Goal: Communication & Community: Share content

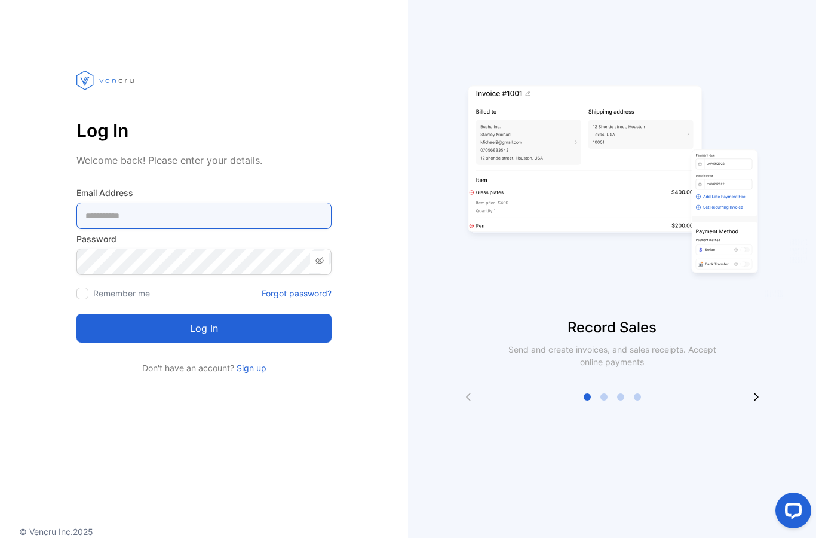
click at [106, 217] on Address-inputemail "email" at bounding box center [203, 215] width 255 height 26
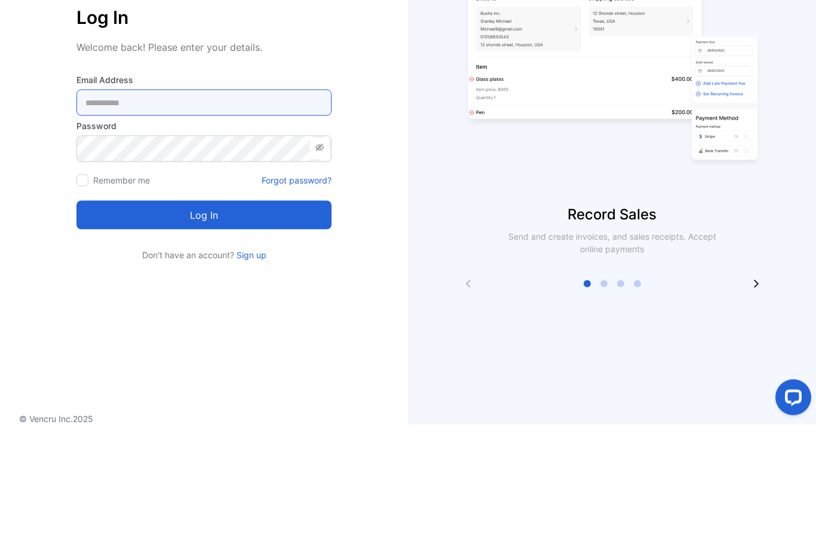
type Address-inputemail "**********"
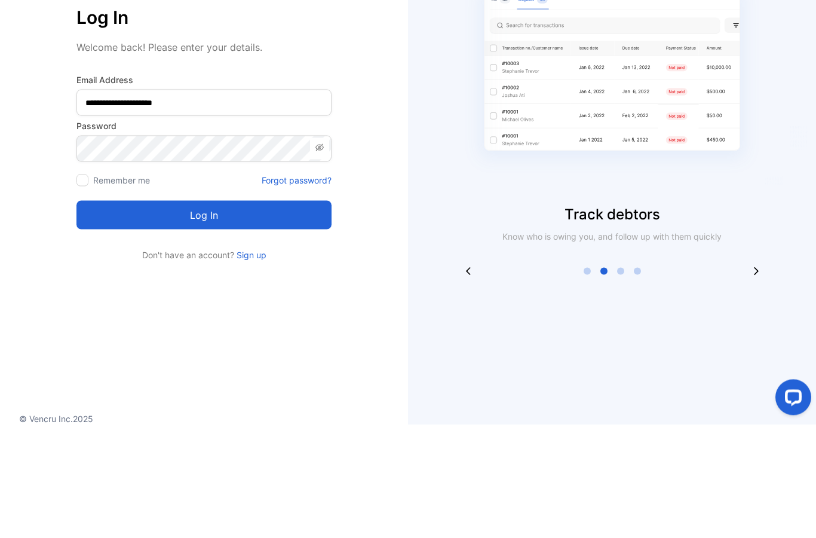
scroll to position [48, 0]
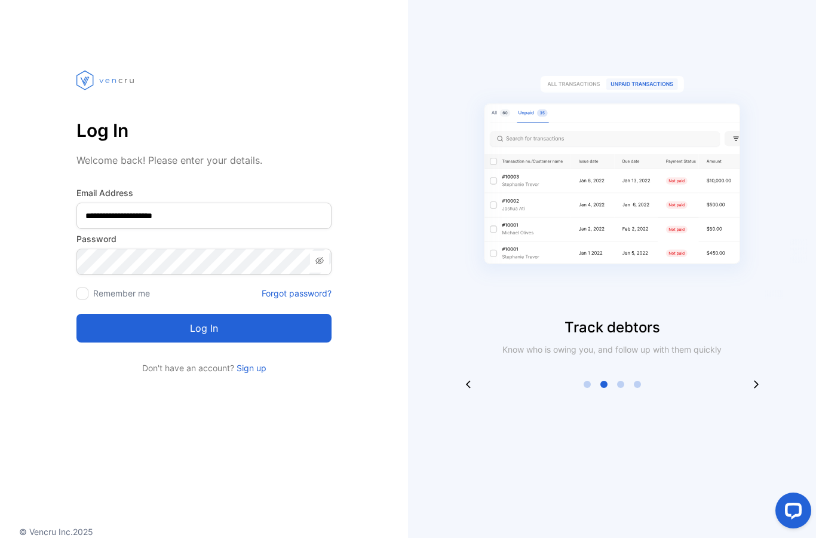
click at [189, 314] on button "Log in" at bounding box center [203, 328] width 255 height 29
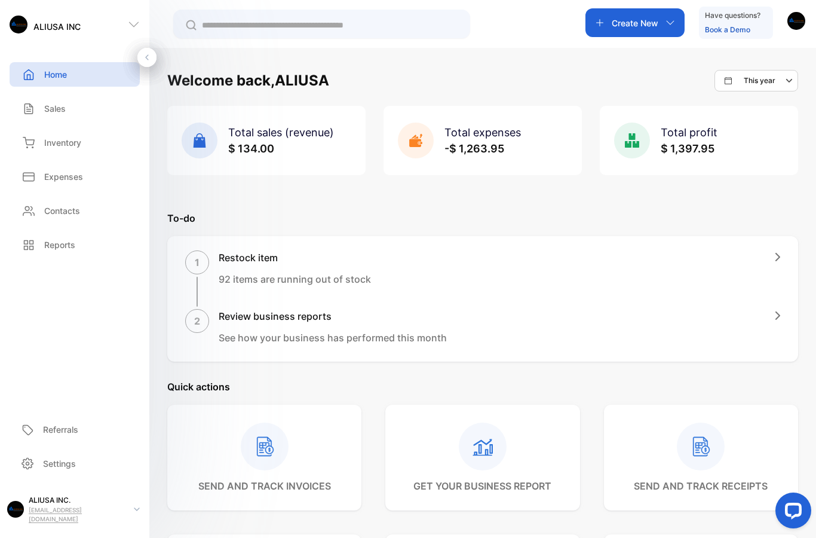
click at [65, 154] on div "Inventory" at bounding box center [75, 142] width 130 height 24
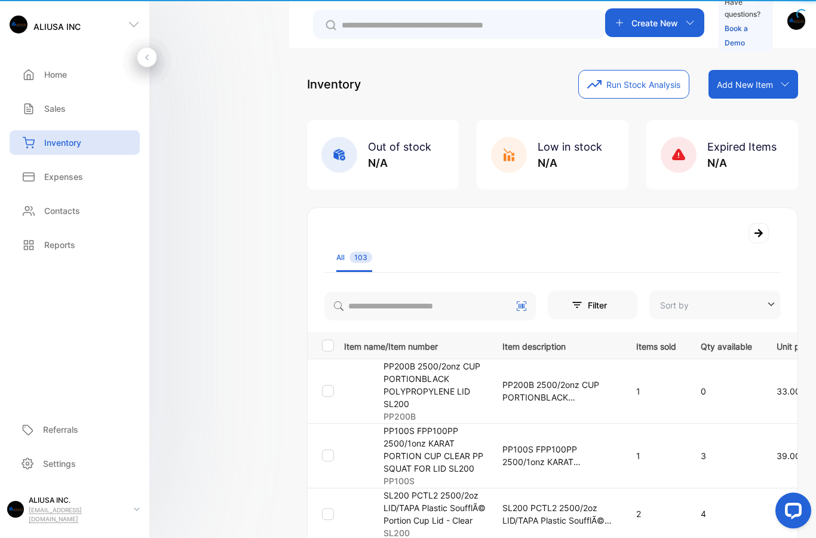
type input "**********"
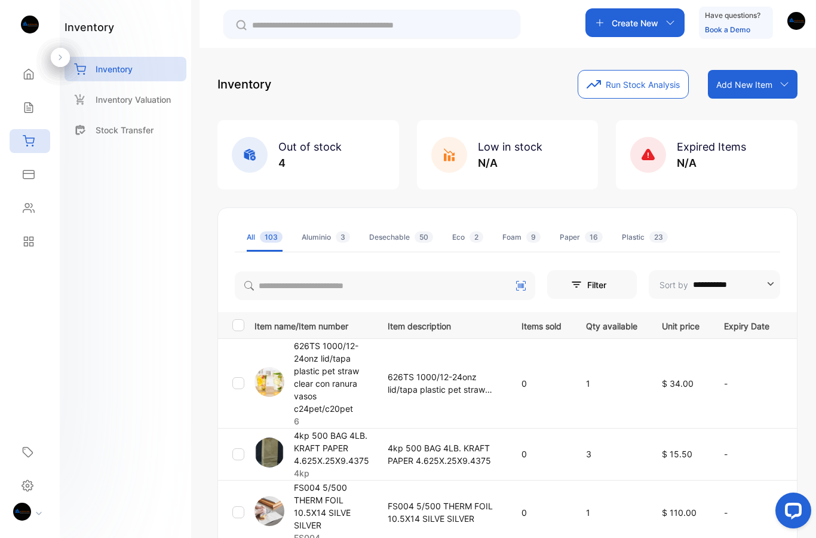
click at [24, 152] on div "Inventory" at bounding box center [30, 141] width 41 height 24
click at [38, 152] on div "Inventory" at bounding box center [30, 141] width 41 height 24
click at [48, 151] on div "Inventory" at bounding box center [30, 141] width 41 height 24
click at [19, 537] on html "**********" at bounding box center [408, 304] width 816 height 609
click at [30, 68] on icon at bounding box center [29, 74] width 12 height 12
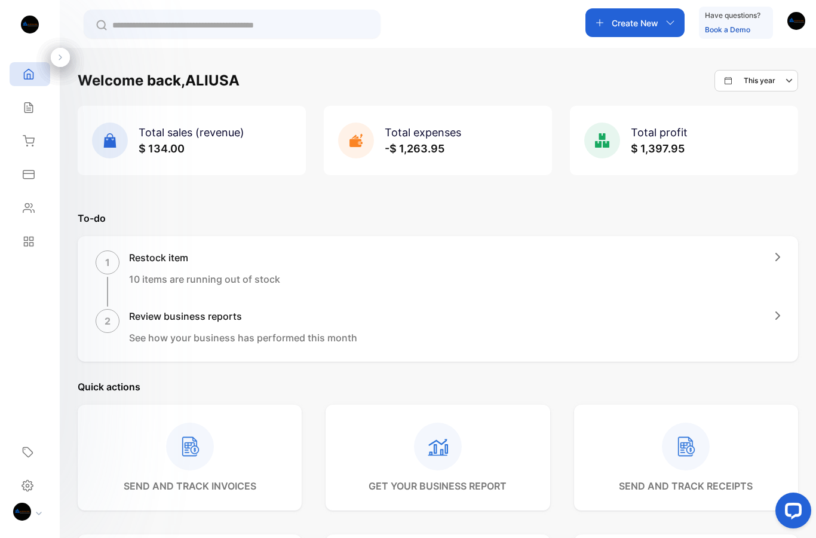
click at [35, 118] on div "Sales" at bounding box center [30, 108] width 41 height 24
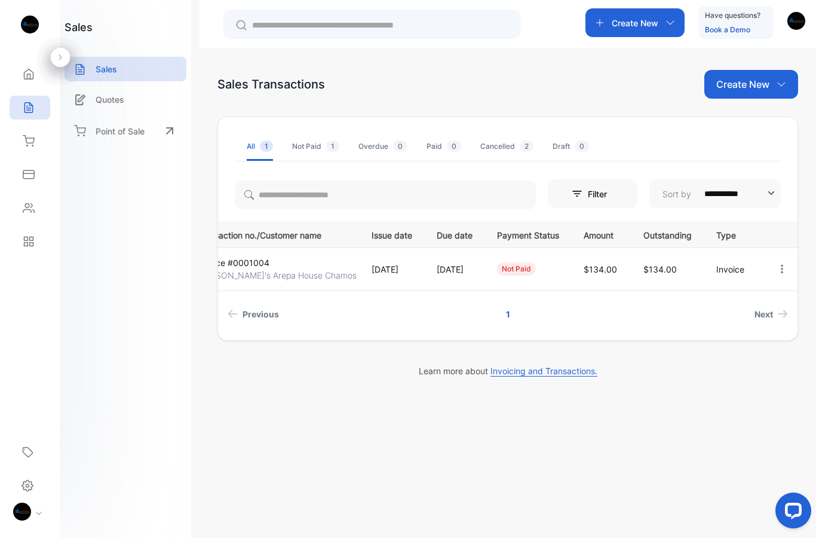
scroll to position [0, 62]
click at [785, 259] on button "button" at bounding box center [781, 269] width 11 height 24
click at [742, 306] on span "View / Edit Invoice" at bounding box center [752, 303] width 85 height 14
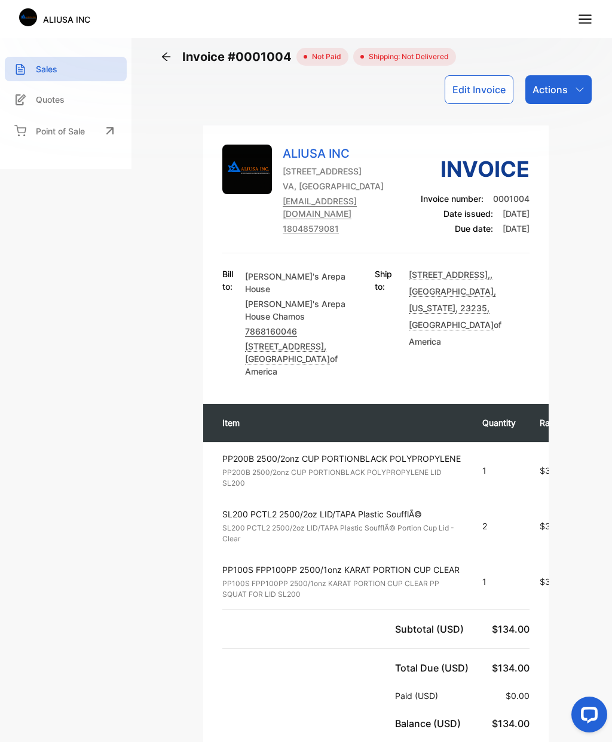
click at [554, 84] on p "Actions" at bounding box center [549, 89] width 35 height 14
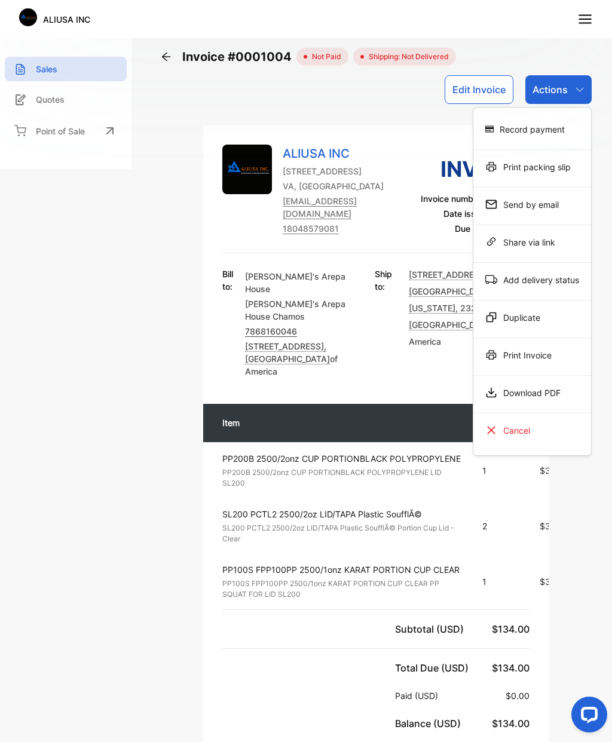
click at [557, 355] on div "Print Invoice" at bounding box center [532, 355] width 118 height 24
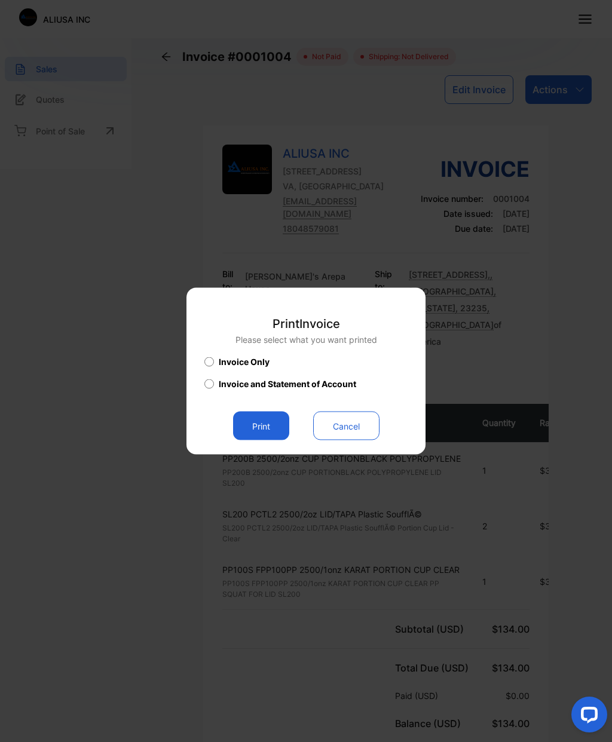
click at [268, 423] on button "Print" at bounding box center [261, 426] width 56 height 29
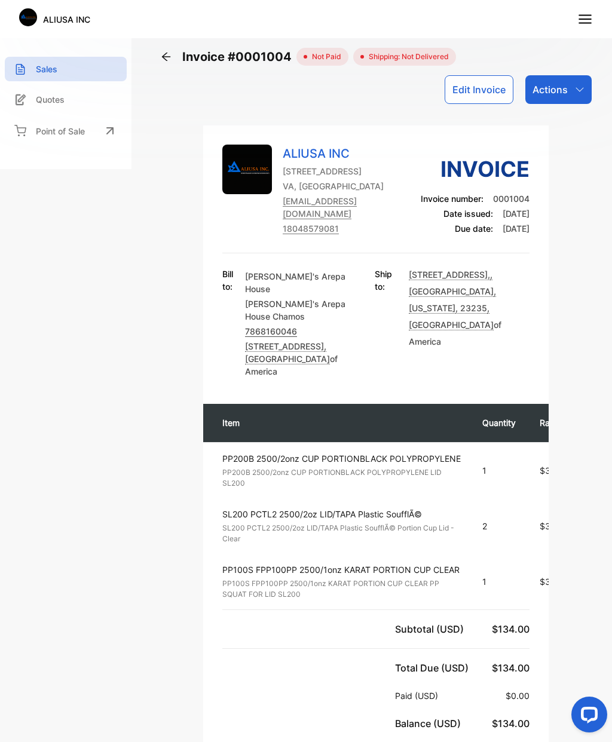
click at [575, 88] on icon "button" at bounding box center [580, 90] width 10 height 10
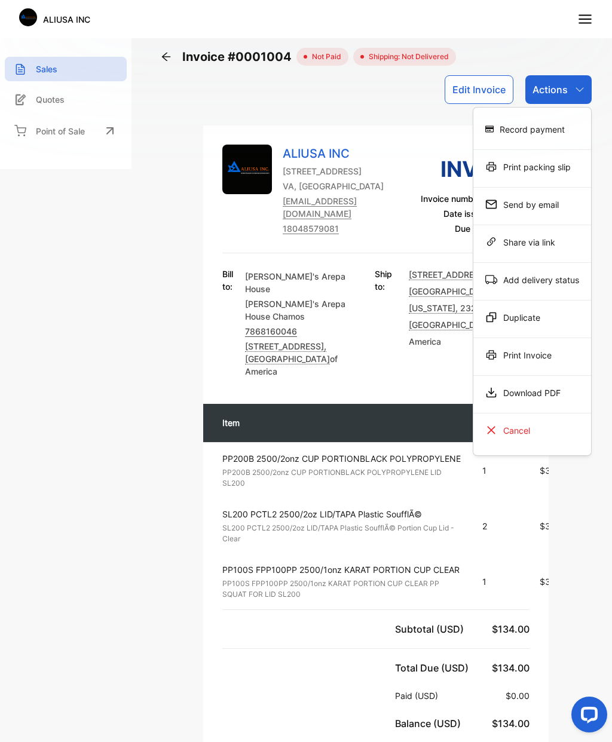
click at [539, 204] on div "Send by email" at bounding box center [532, 204] width 118 height 24
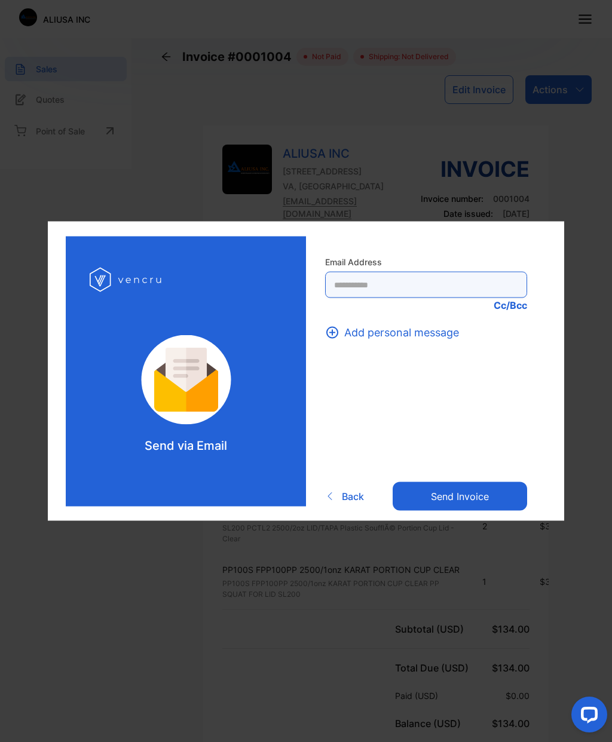
click at [397, 286] on Address-inputrecipient "text" at bounding box center [426, 285] width 202 height 26
type Address-inputrecipient "*"
type Address-inputrecipient "**********"
click at [413, 334] on span "Add personal message" at bounding box center [401, 332] width 115 height 16
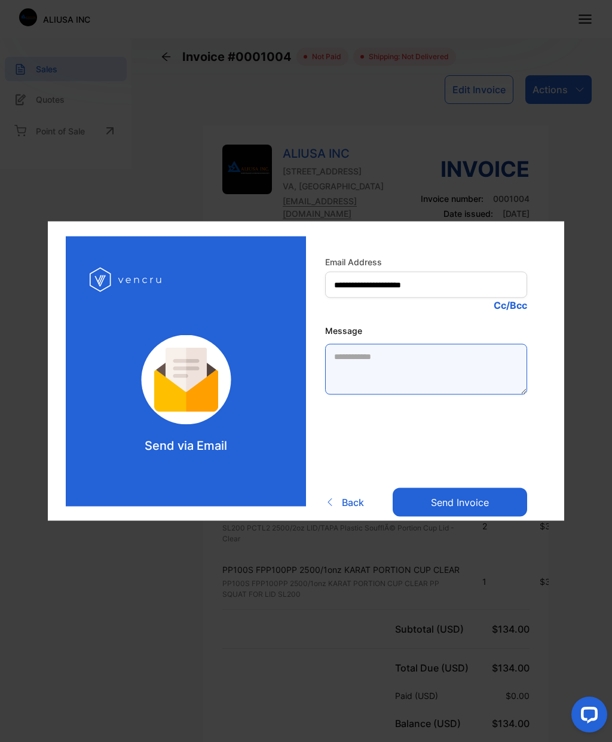
click at [413, 361] on textarea "Message" at bounding box center [426, 369] width 202 height 51
type textarea "******"
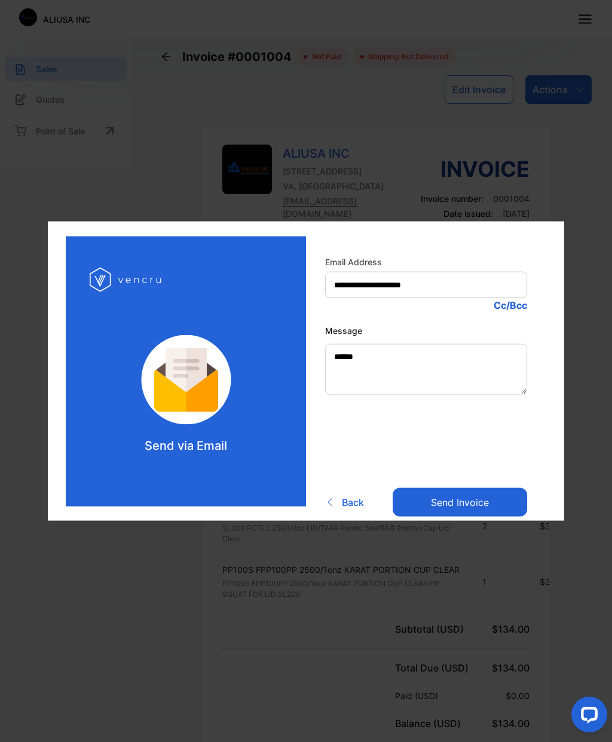
click at [481, 502] on button "Send invoice" at bounding box center [459, 502] width 134 height 29
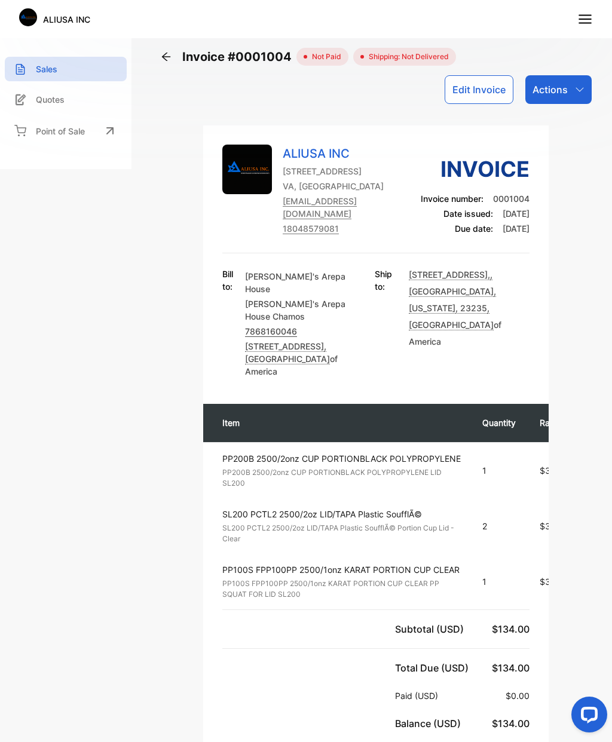
click at [571, 88] on div "Actions" at bounding box center [558, 89] width 66 height 29
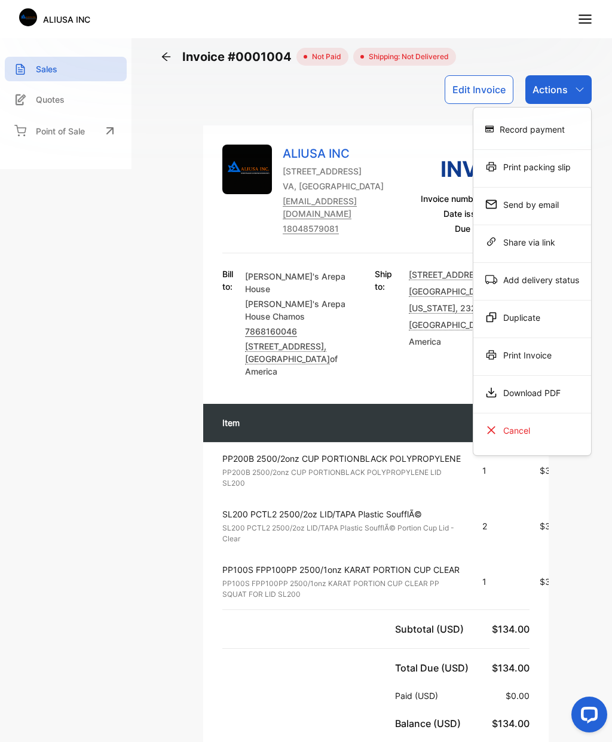
click at [544, 354] on div "Print Invoice" at bounding box center [532, 355] width 118 height 24
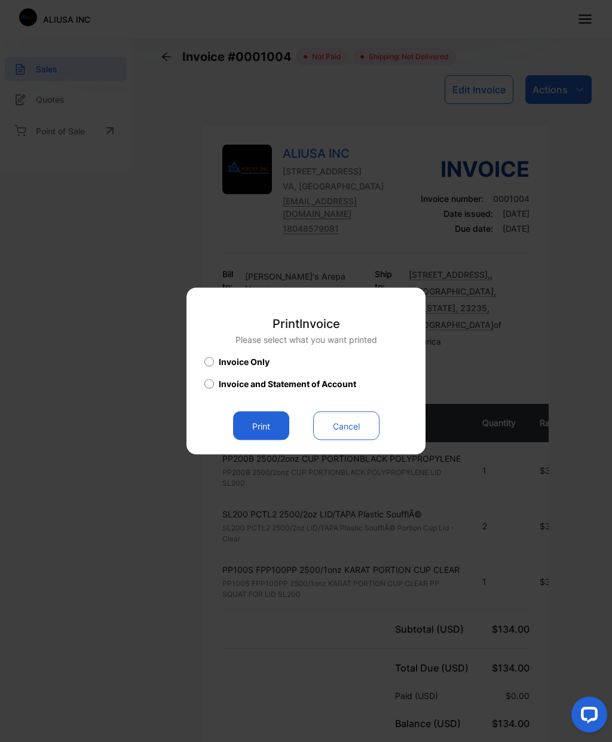
click at [266, 423] on button "Print" at bounding box center [261, 426] width 56 height 29
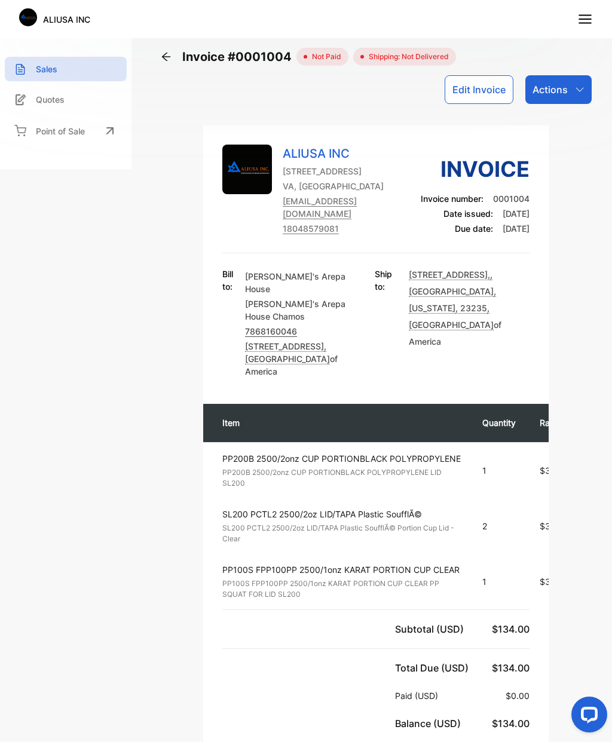
click at [73, 69] on div "Sales" at bounding box center [66, 69] width 122 height 24
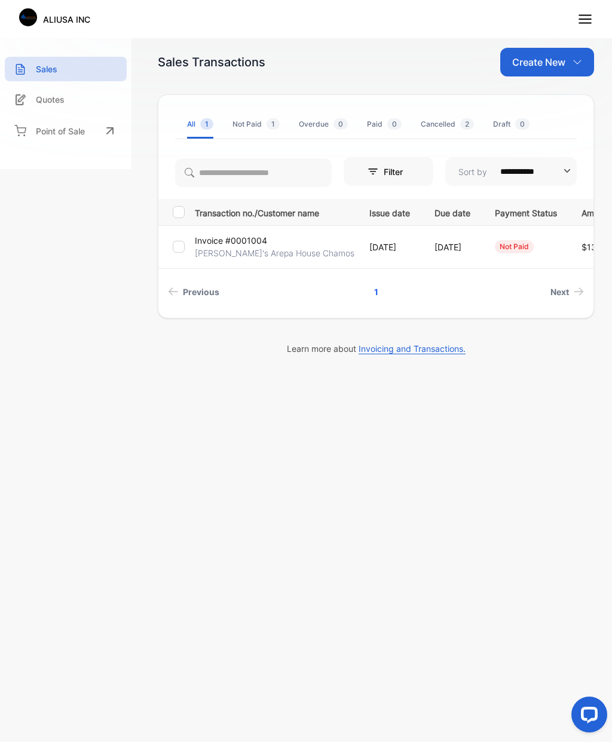
click at [56, 98] on p "Quotes" at bounding box center [50, 99] width 29 height 13
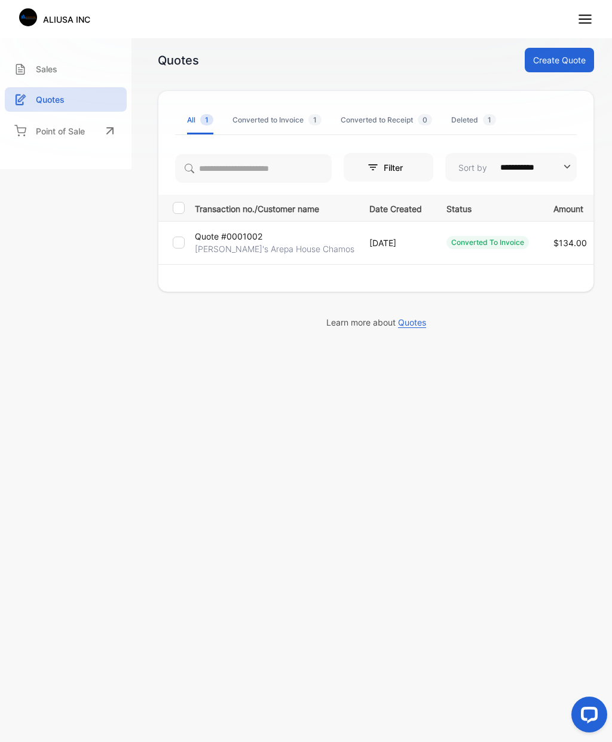
click at [47, 100] on p "Quotes" at bounding box center [50, 99] width 29 height 13
click at [70, 100] on div "Quotes" at bounding box center [66, 99] width 122 height 24
click at [66, 105] on div "Quotes" at bounding box center [66, 99] width 122 height 24
click at [72, 102] on div "Quotes" at bounding box center [66, 99] width 122 height 24
click at [67, 133] on p "Point of Sale" at bounding box center [60, 131] width 49 height 13
